Goal: Find specific page/section: Find specific page/section

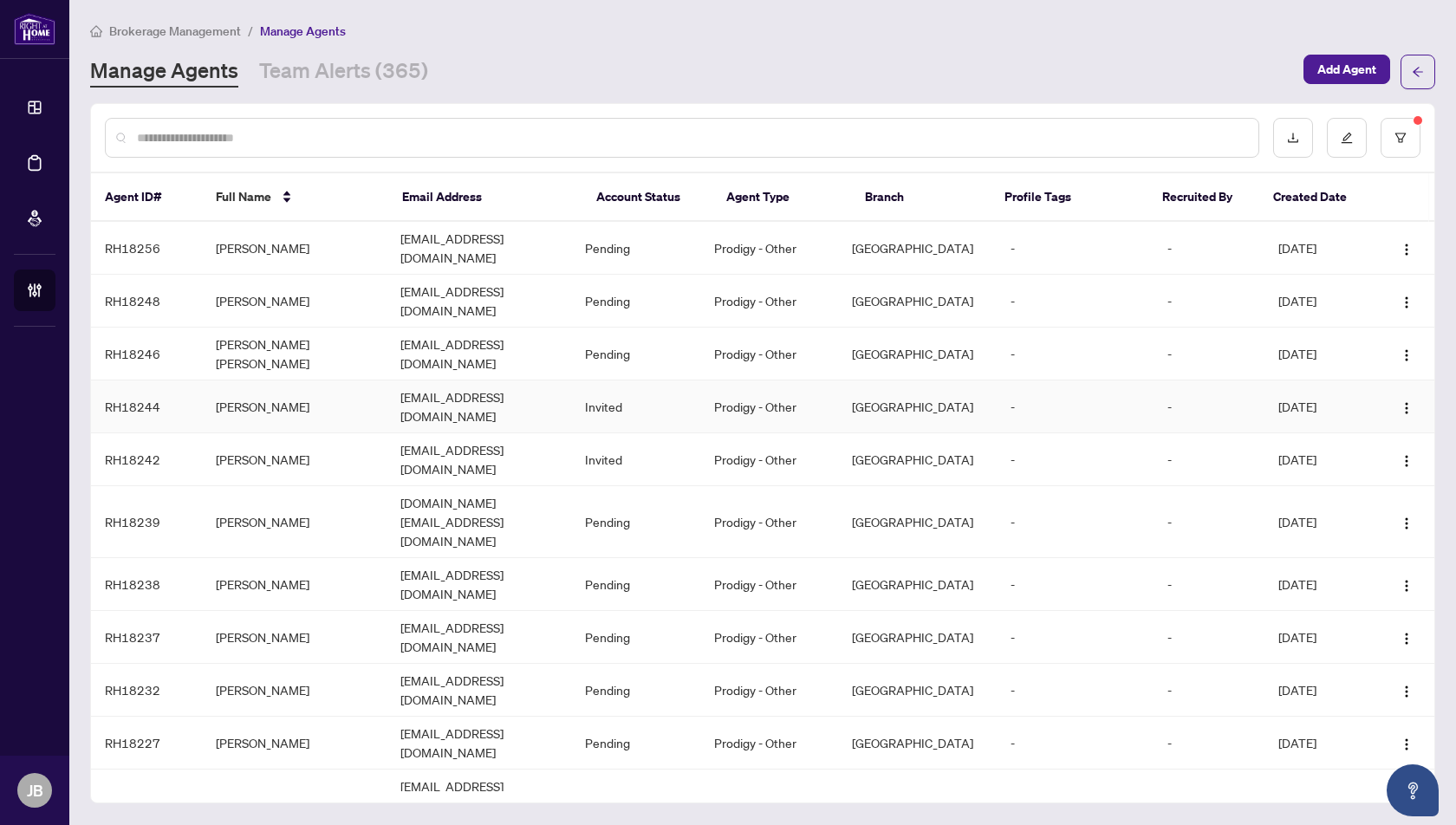
click at [254, 381] on td "[PERSON_NAME]" at bounding box center [294, 407] width 185 height 53
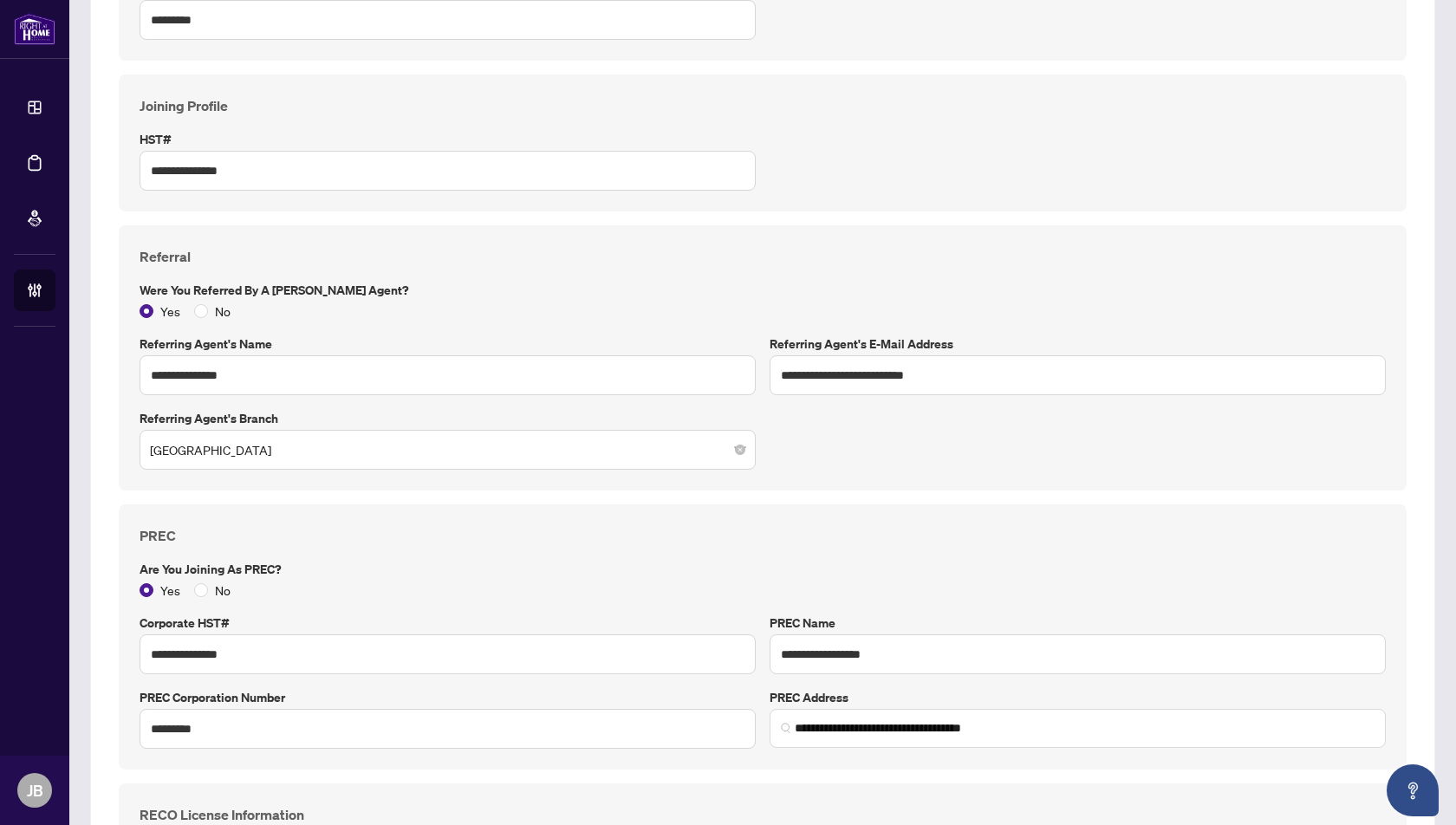
scroll to position [1346, 0]
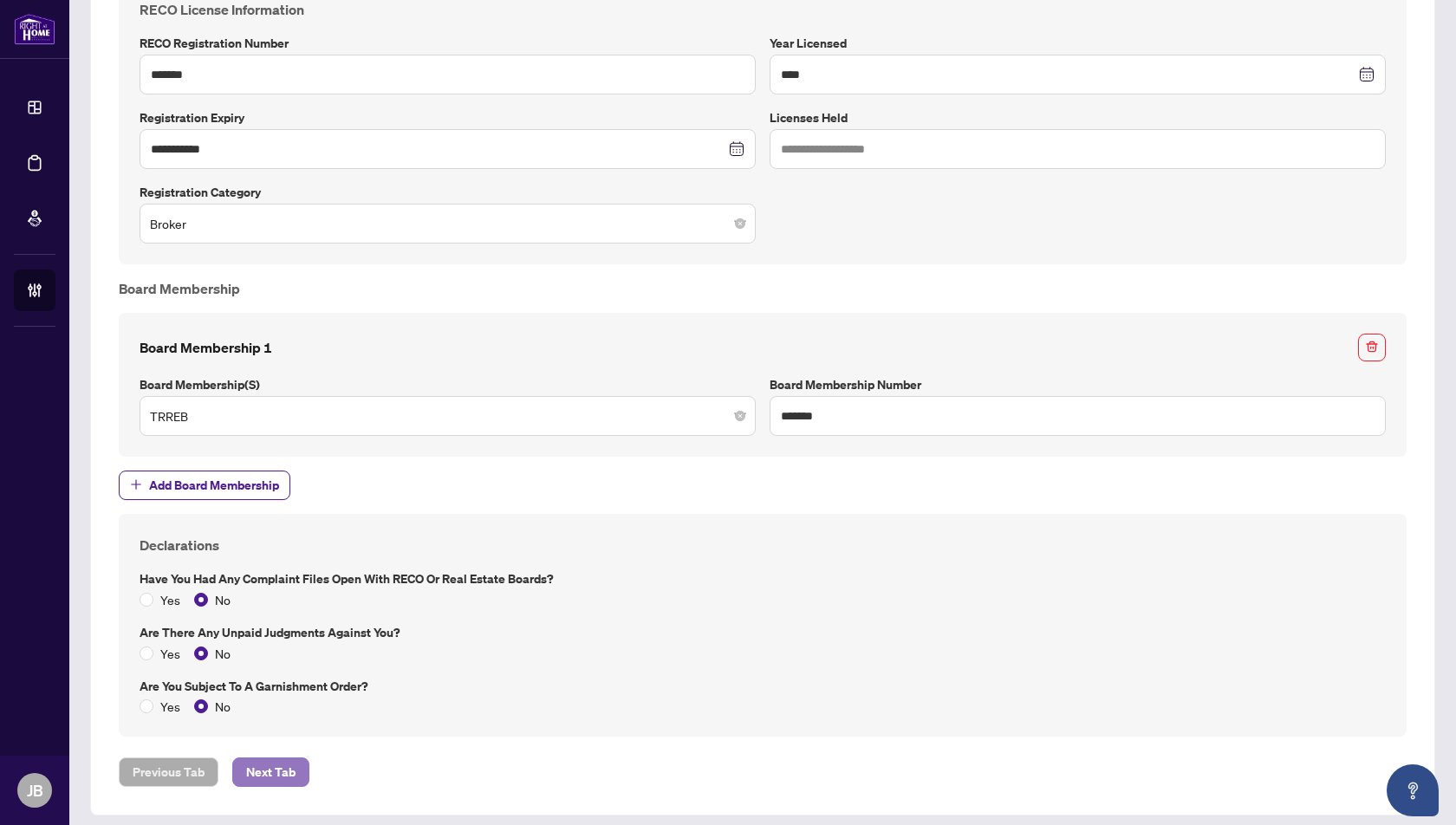
click at [266, 763] on span "Next Tab" at bounding box center [270, 771] width 49 height 28
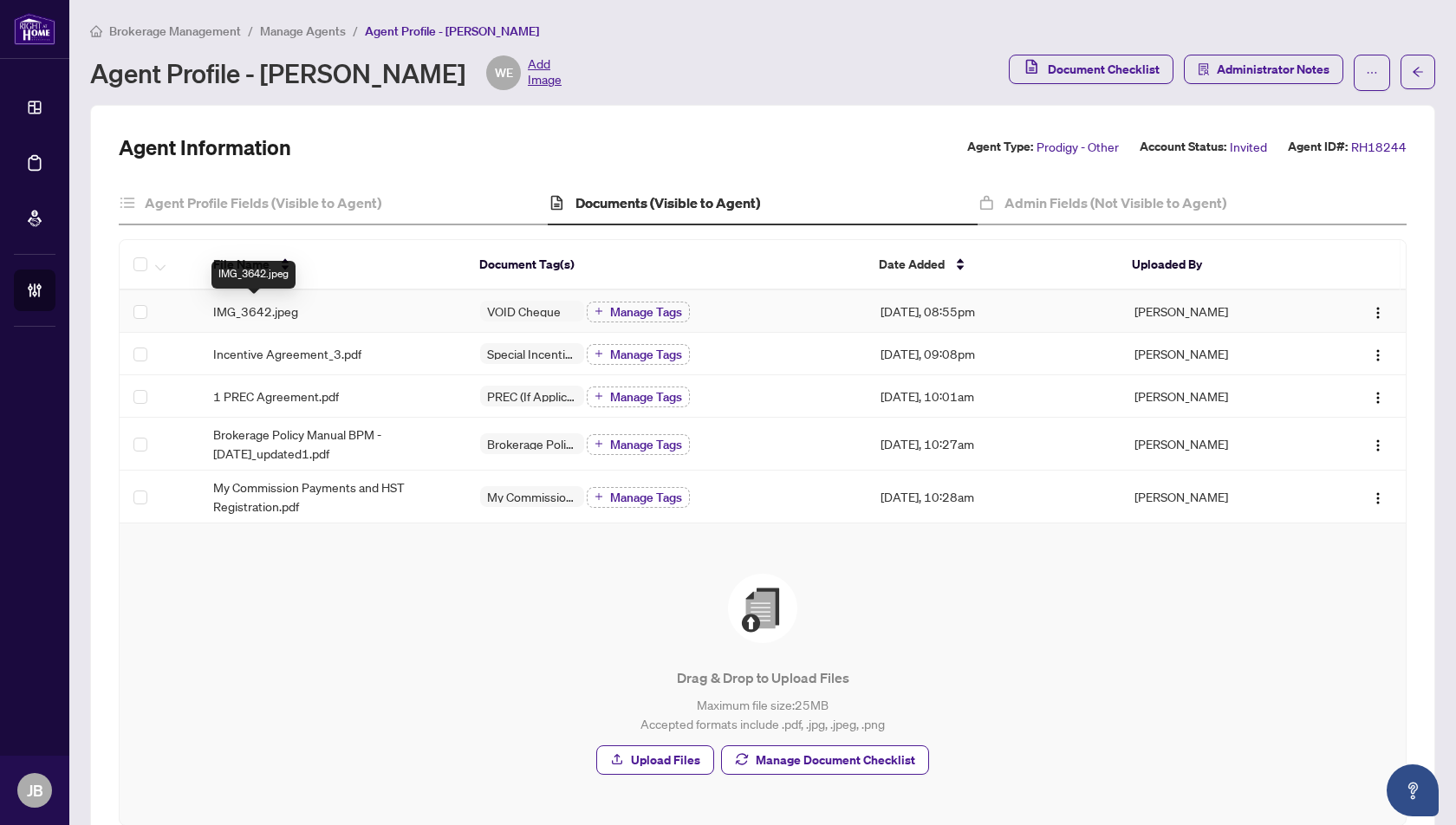
click at [250, 311] on span "IMG_3642.jpeg" at bounding box center [255, 310] width 85 height 19
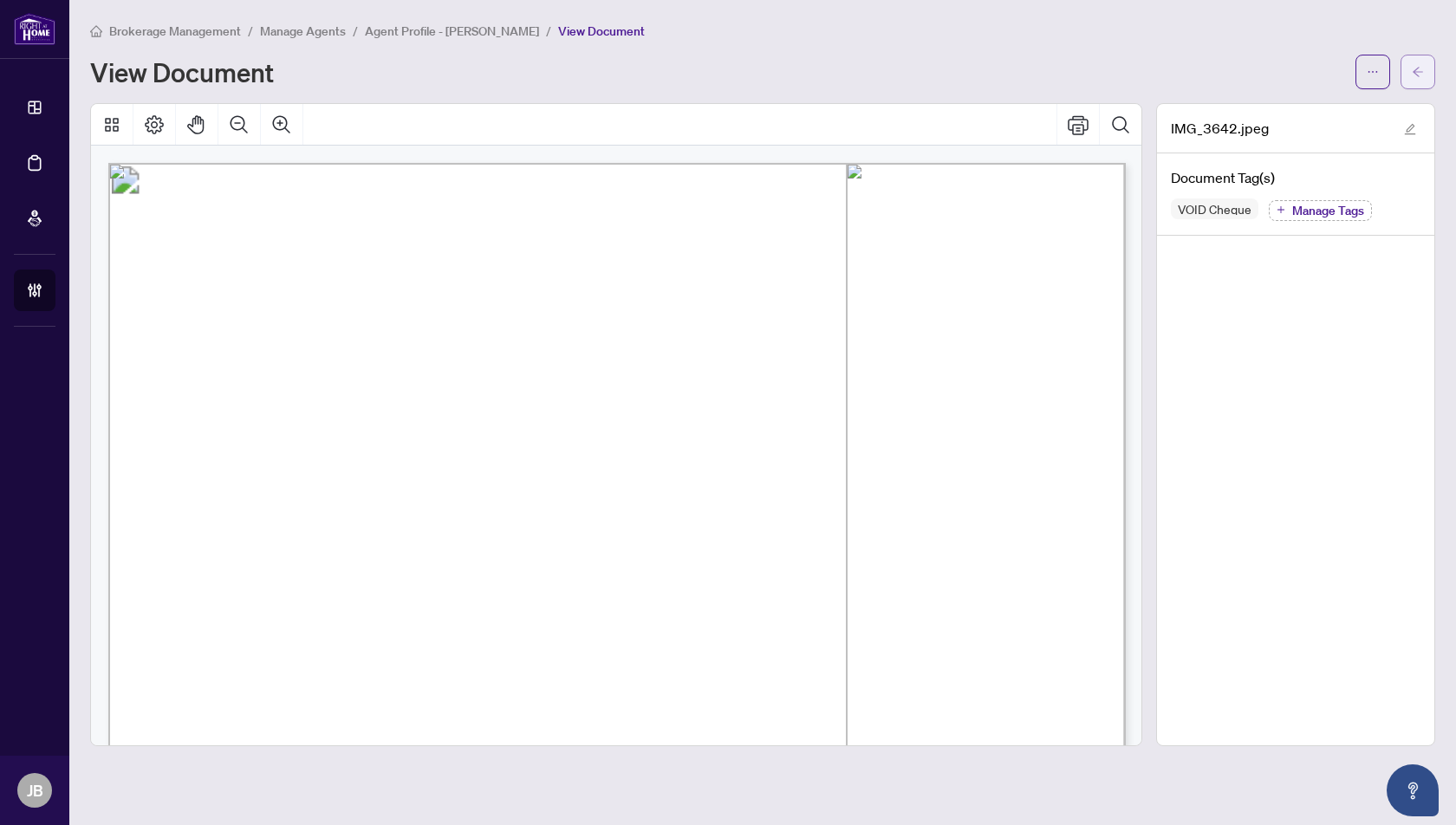
click at [1419, 62] on span "button" at bounding box center [1419, 71] width 12 height 28
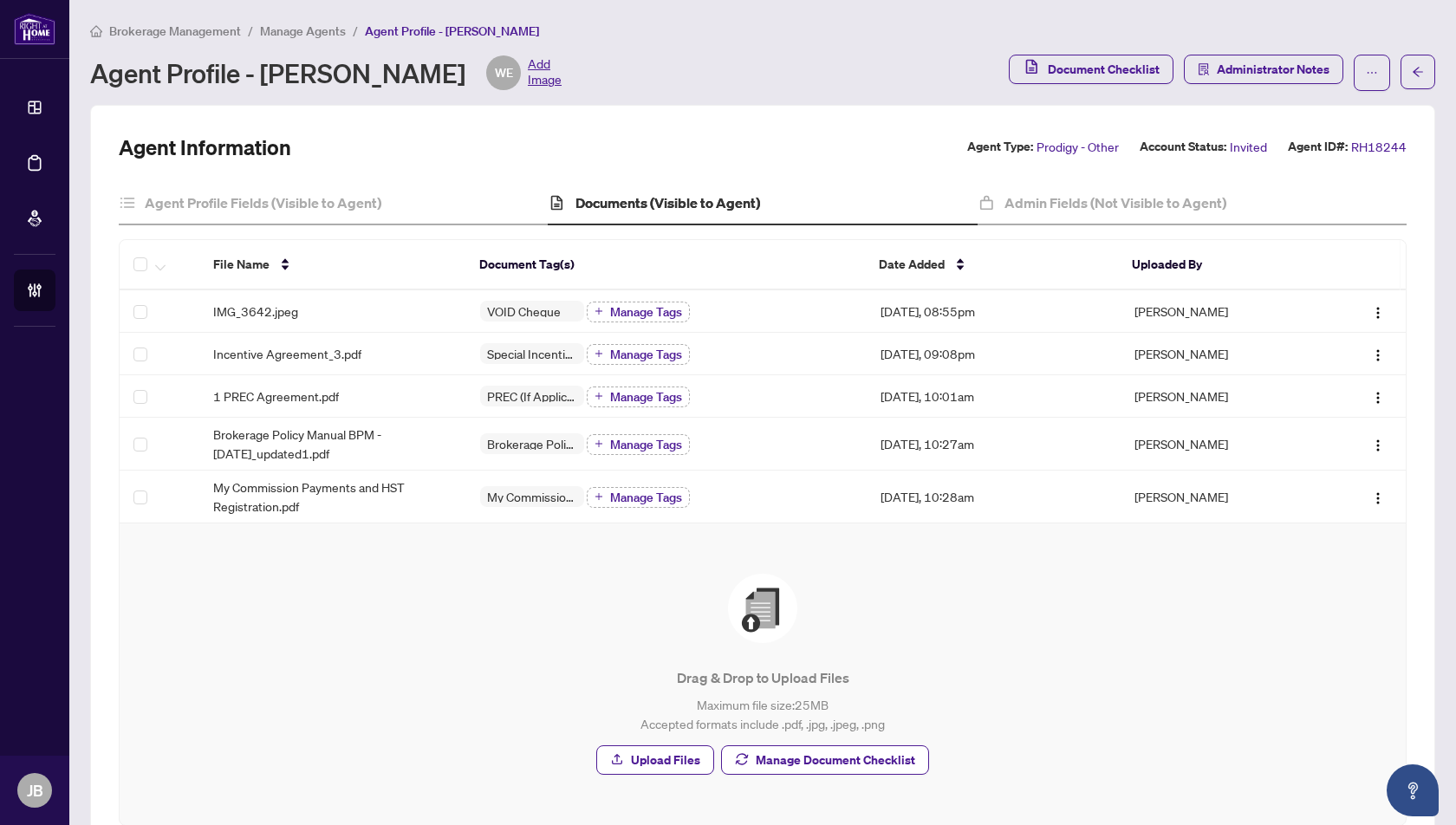
click at [291, 29] on span "Manage Agents" at bounding box center [302, 30] width 86 height 15
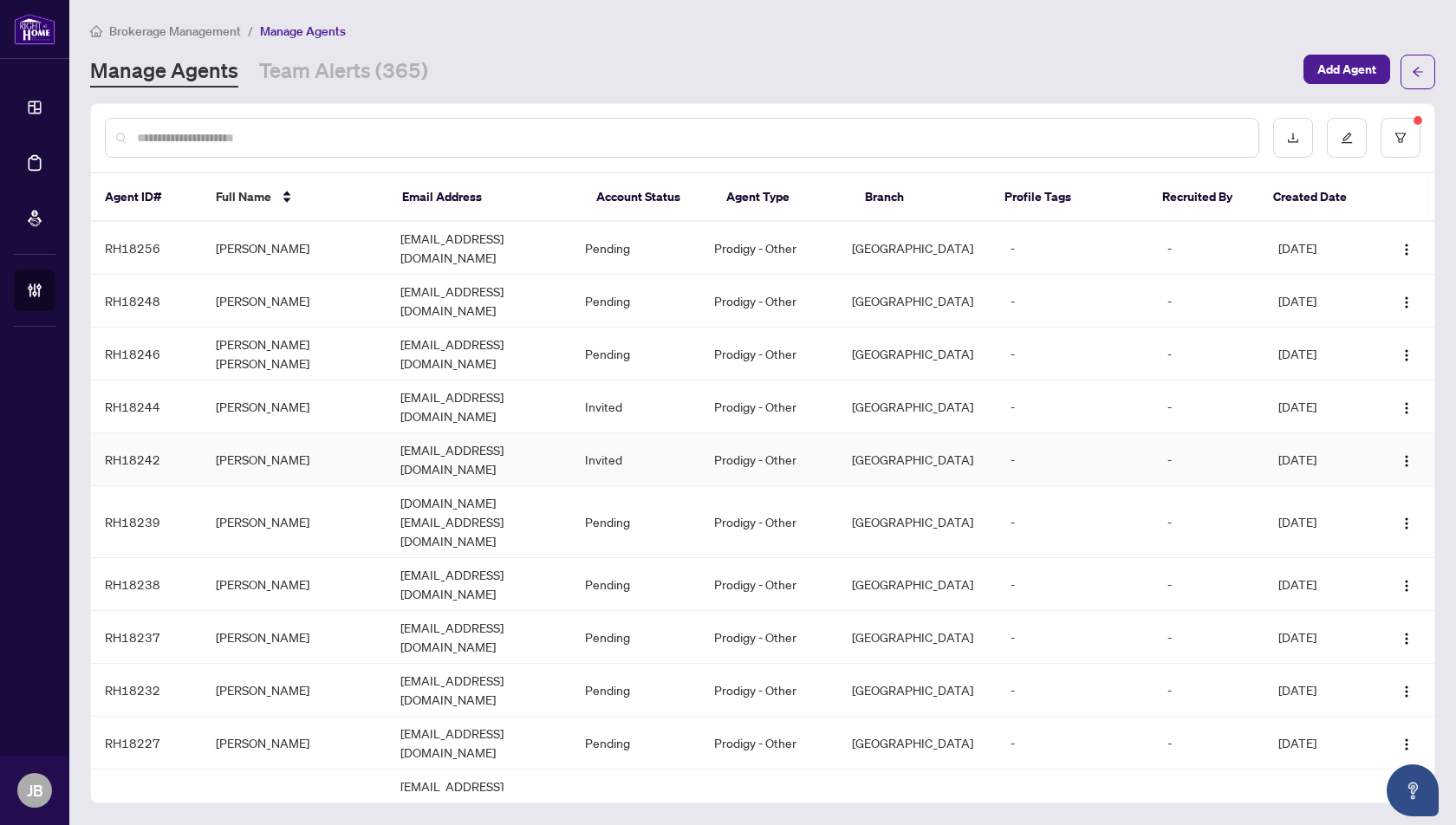
click at [261, 433] on td "[PERSON_NAME]" at bounding box center [294, 459] width 185 height 53
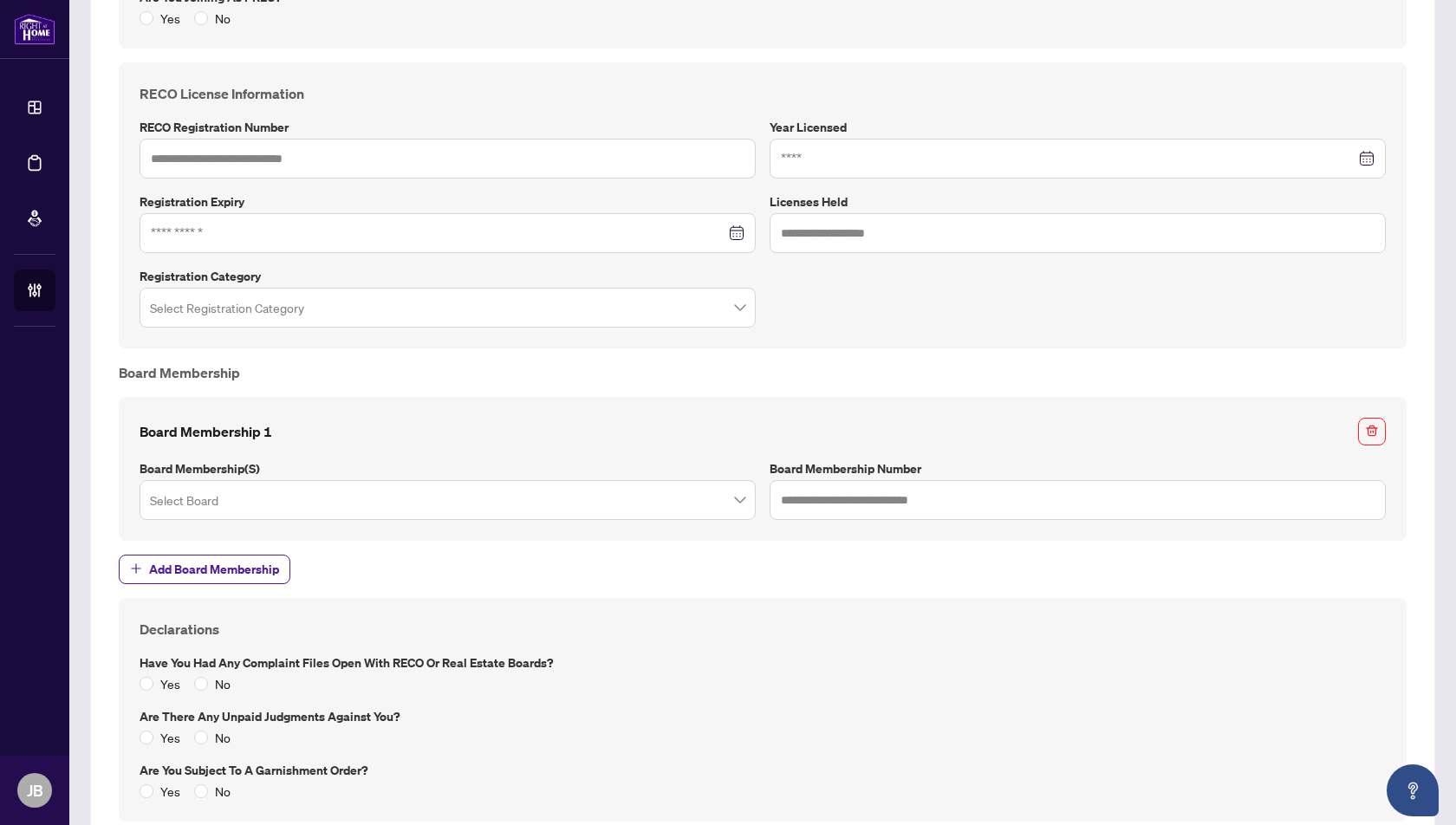
scroll to position [1051, 0]
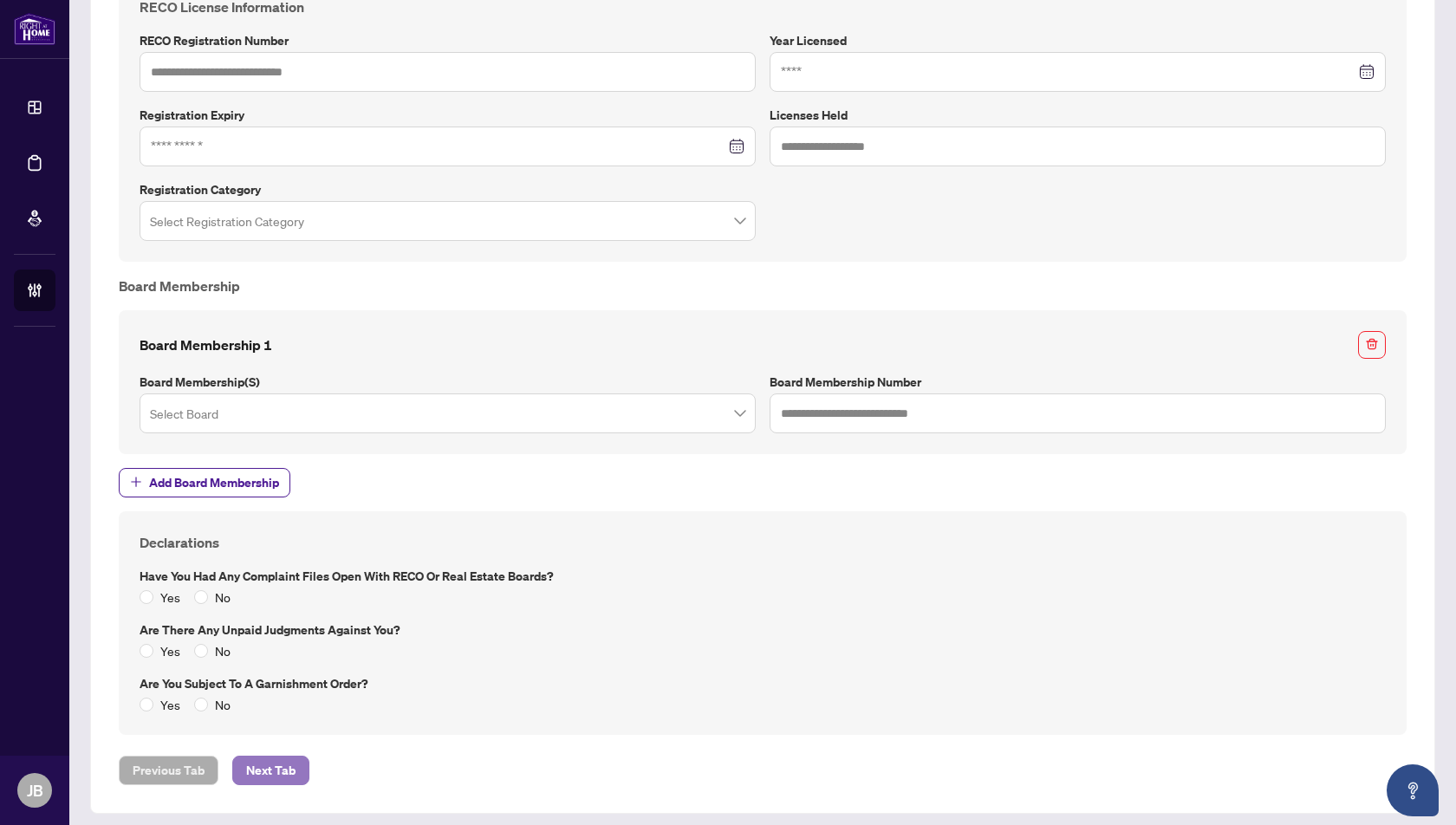
click at [269, 762] on span "Next Tab" at bounding box center [270, 770] width 49 height 28
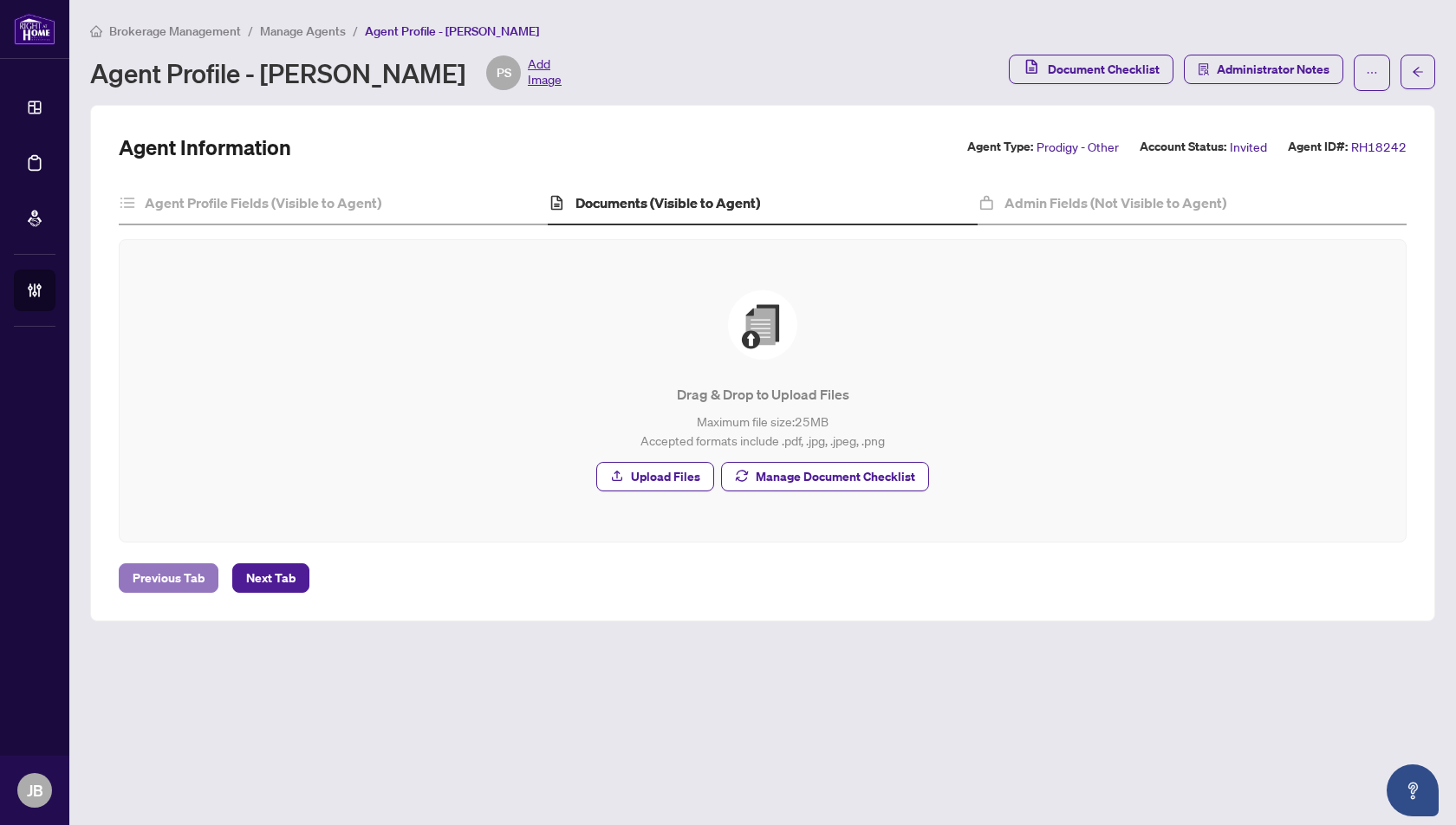
click at [164, 574] on span "Previous Tab" at bounding box center [169, 577] width 72 height 28
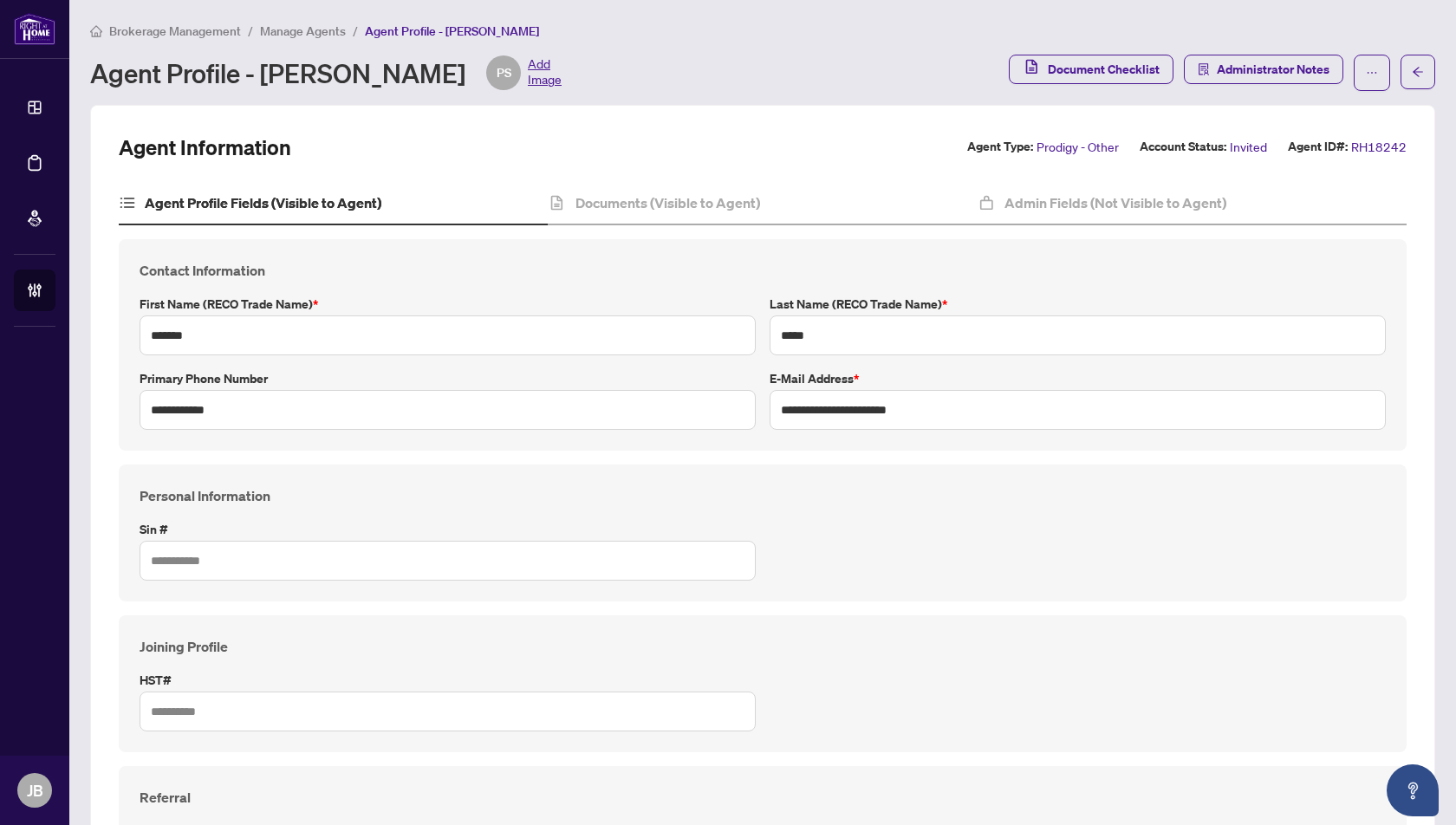
click at [292, 31] on span "Manage Agents" at bounding box center [302, 30] width 86 height 15
